Goal: Communication & Community: Ask a question

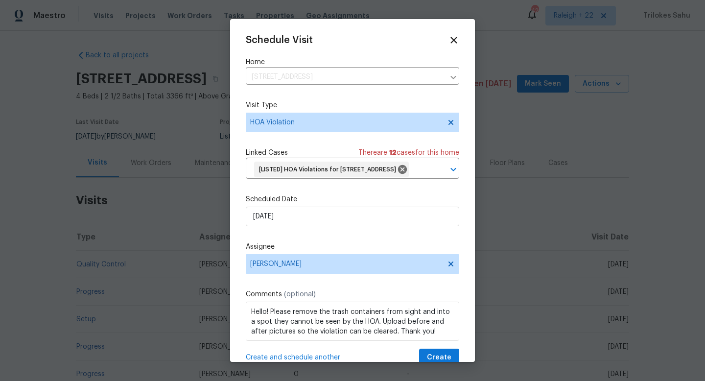
scroll to position [1, 0]
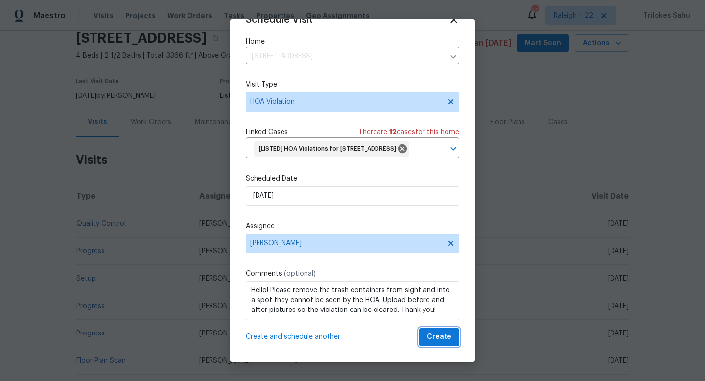
click at [442, 340] on span "Create" at bounding box center [439, 337] width 24 height 12
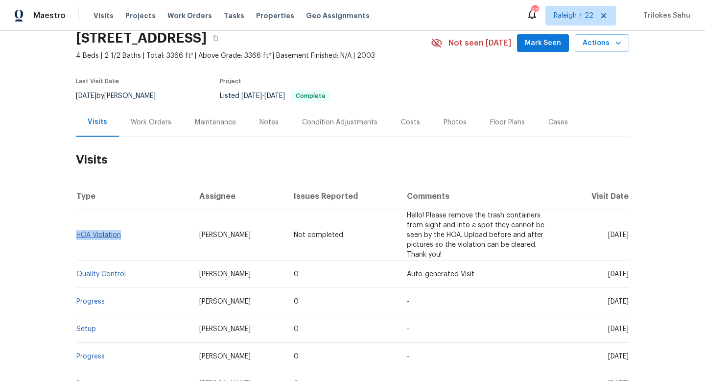
drag, startPoint x: 128, startPoint y: 233, endPoint x: 77, endPoint y: 232, distance: 50.5
click at [77, 232] on td "HOA Violation" at bounding box center [134, 235] width 116 height 50
copy link "HOA Violation"
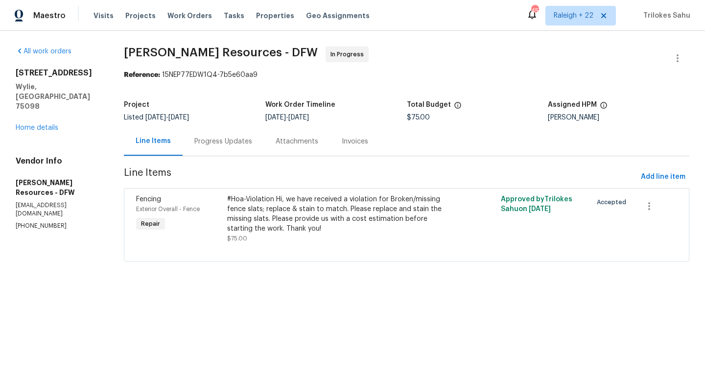
click at [235, 142] on div "Progress Updates" at bounding box center [223, 142] width 58 height 10
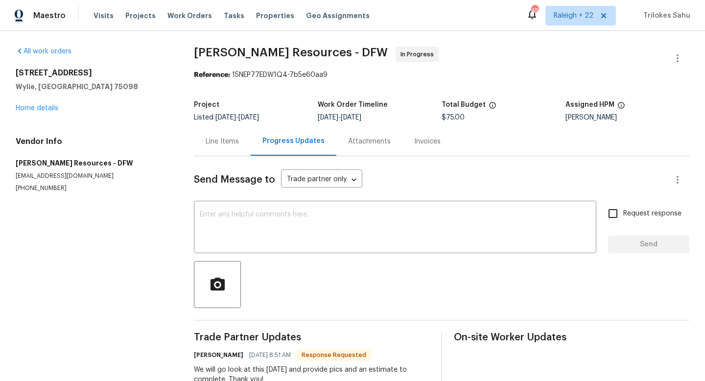
scroll to position [31, 0]
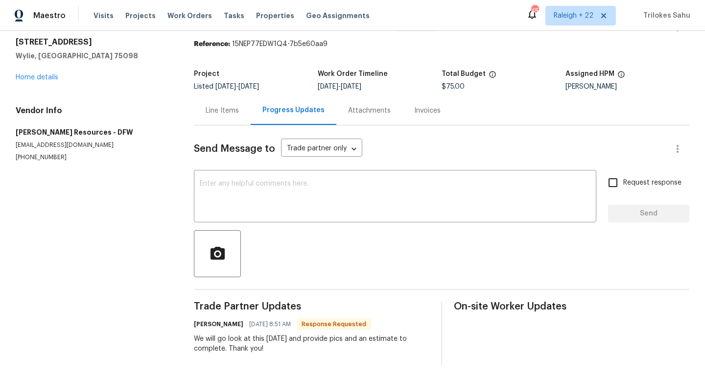
click at [233, 113] on div "Line Items" at bounding box center [222, 111] width 33 height 10
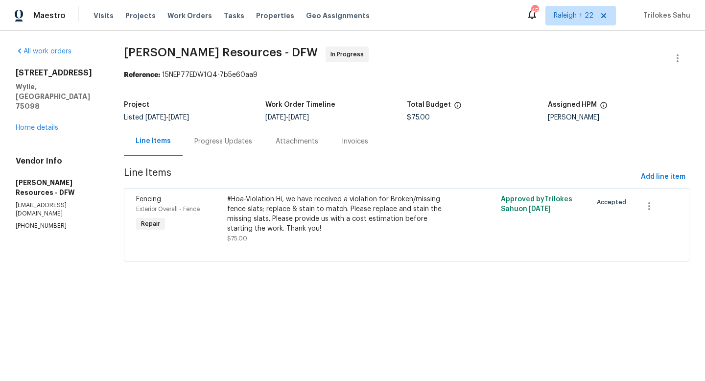
click at [214, 142] on div "Progress Updates" at bounding box center [223, 142] width 58 height 10
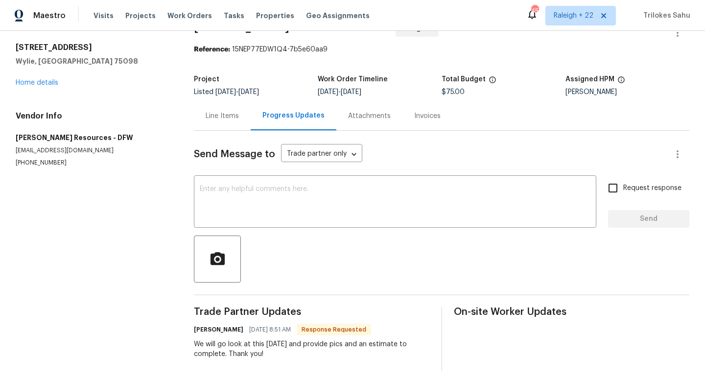
scroll to position [31, 0]
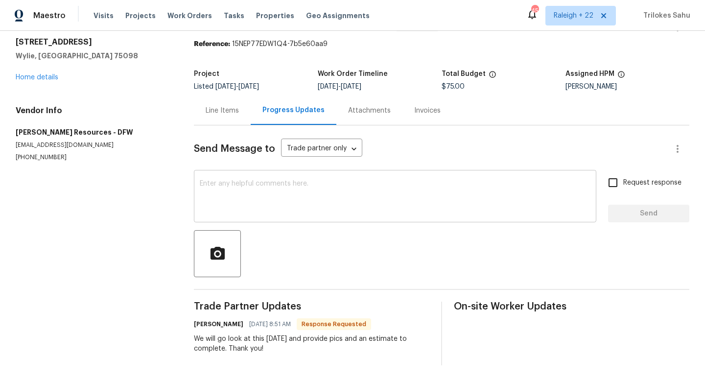
click at [218, 174] on div "x ​" at bounding box center [395, 197] width 403 height 50
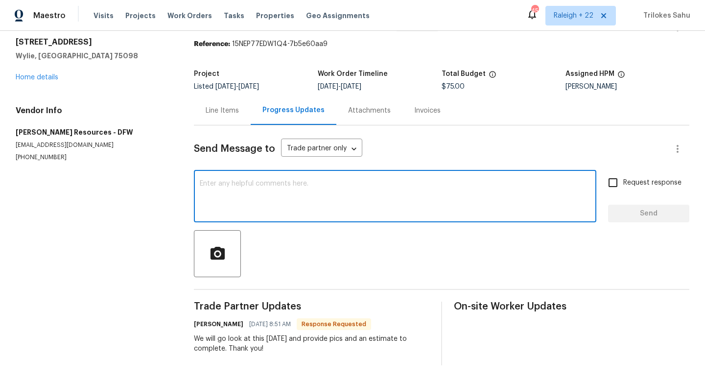
type textarea "D"
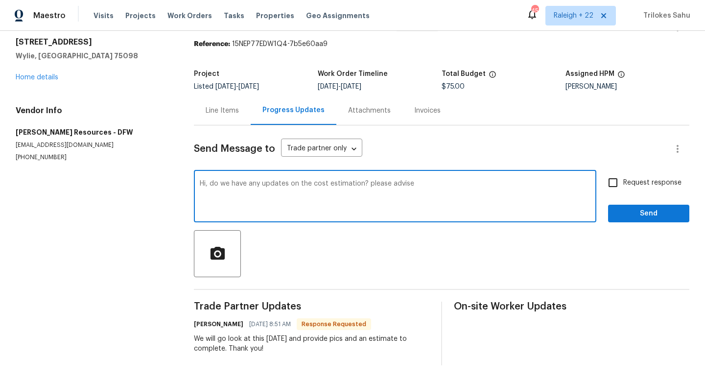
type textarea "Hi, do we have any updates on the cost estimation? please advise"
click at [615, 184] on input "Request response" at bounding box center [613, 182] width 21 height 21
checkbox input "true"
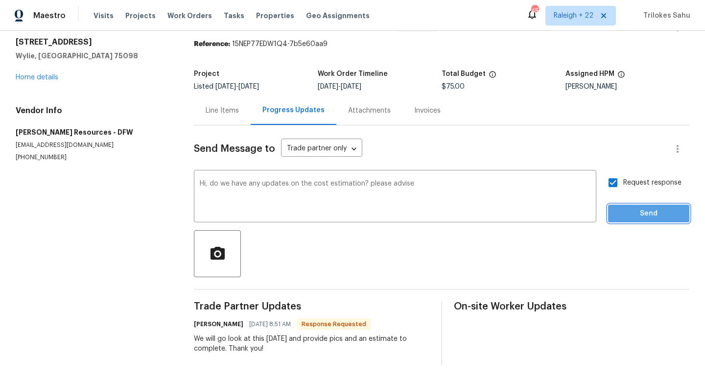
click at [643, 210] on span "Send" at bounding box center [649, 214] width 66 height 12
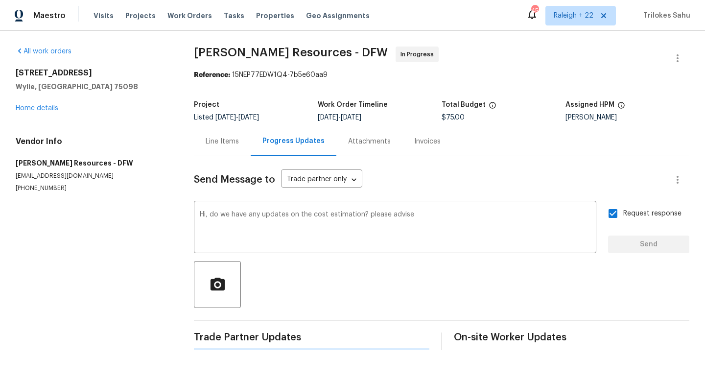
scroll to position [0, 0]
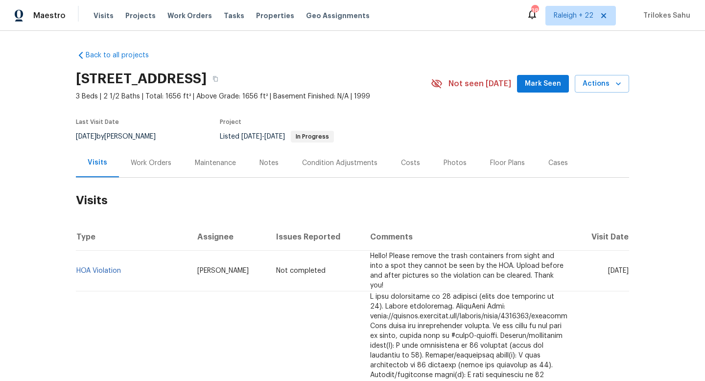
scroll to position [24, 0]
